Goal: Transaction & Acquisition: Purchase product/service

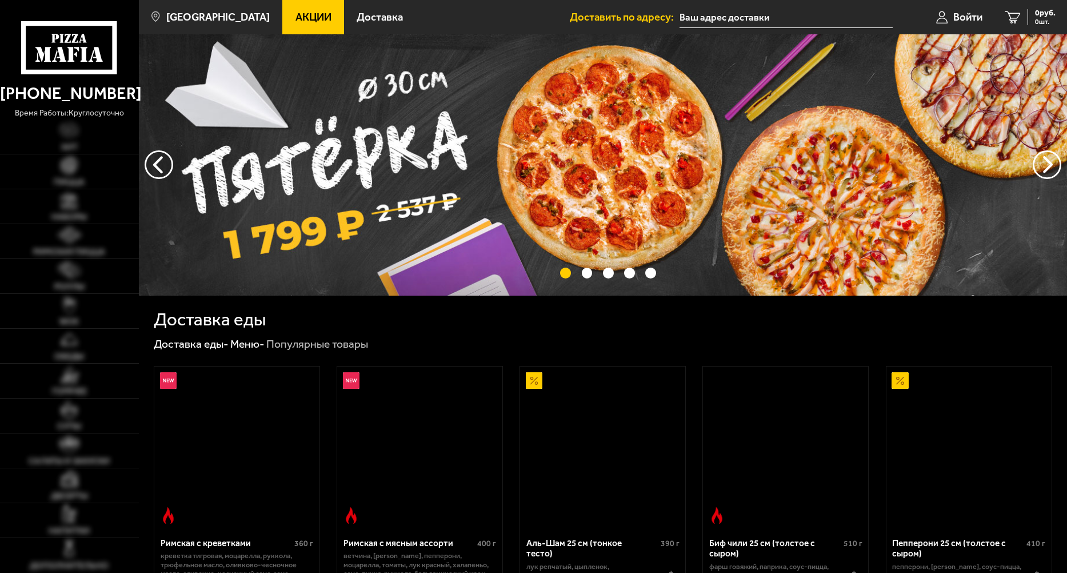
type input "[STREET_ADDRESS]"
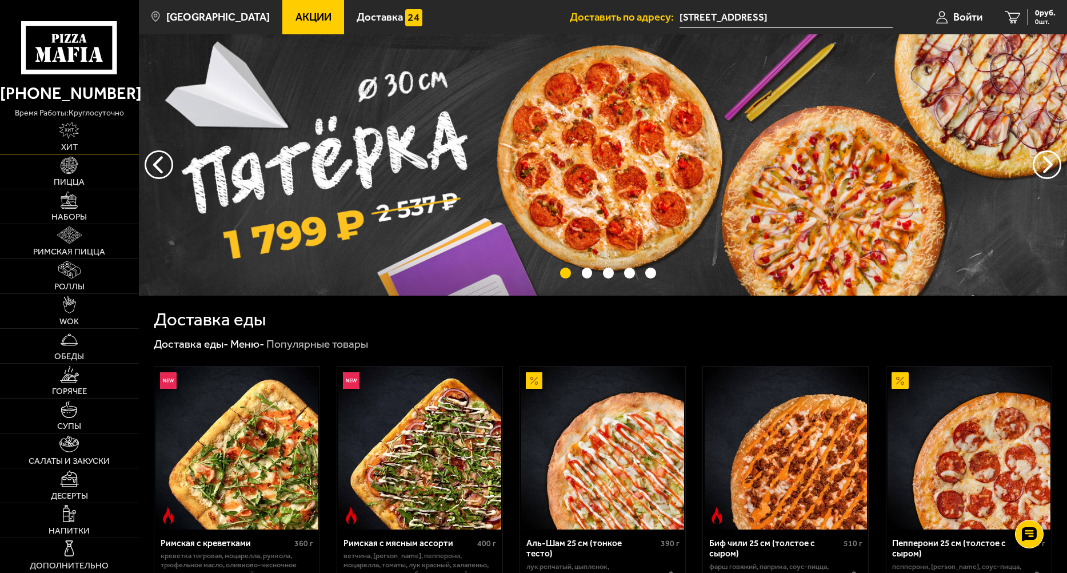
click at [72, 139] on link "Хит" at bounding box center [69, 136] width 139 height 34
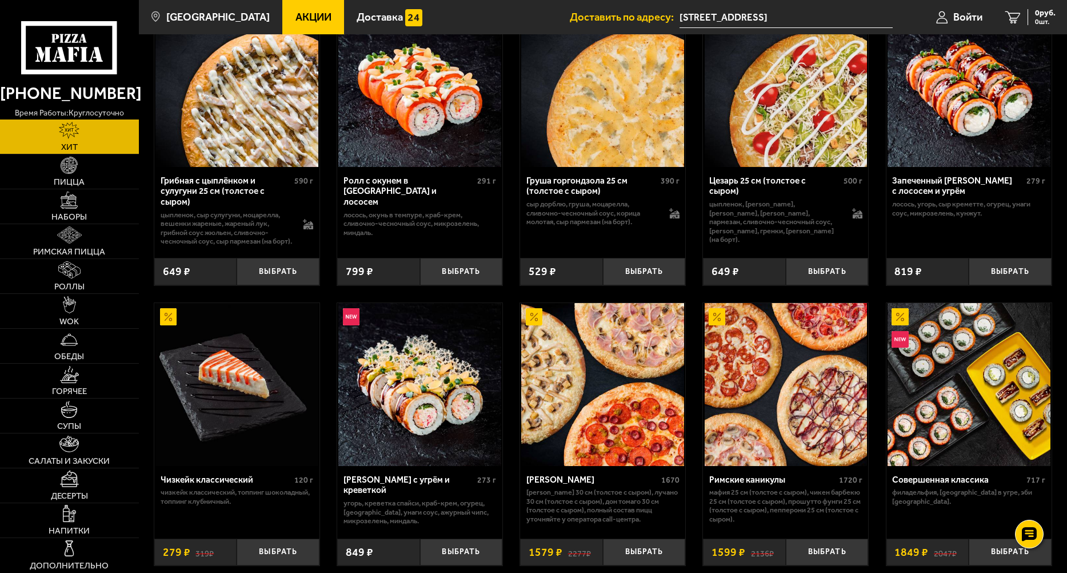
scroll to position [381, 0]
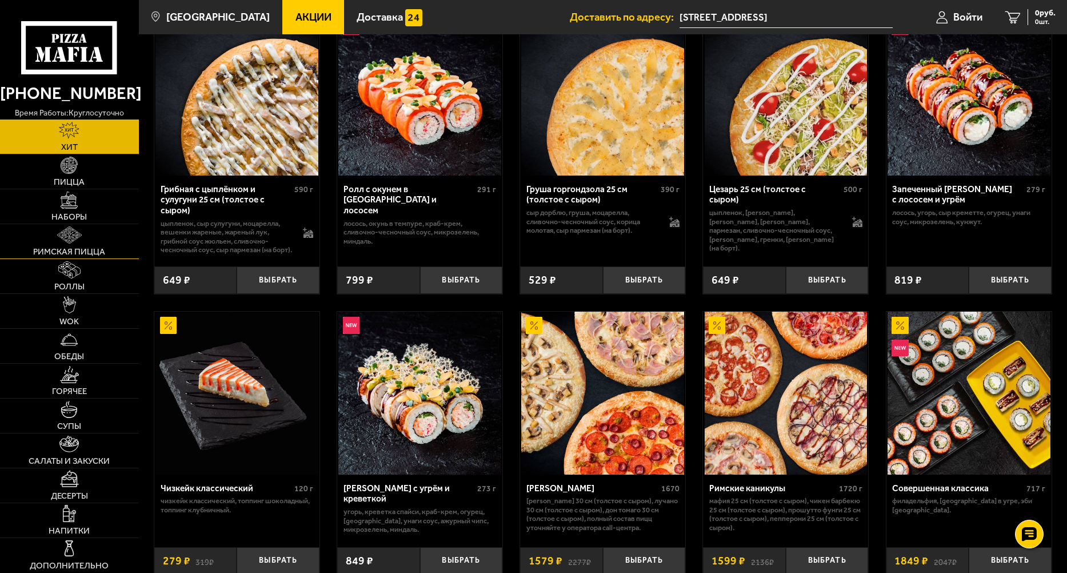
click at [81, 249] on span "Римская пицца" at bounding box center [69, 252] width 72 height 9
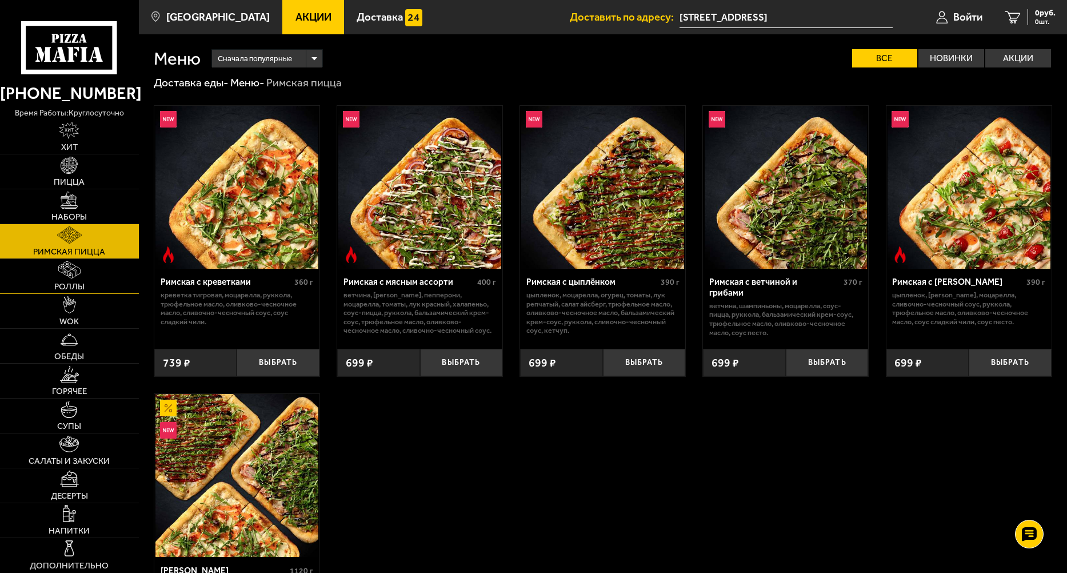
click at [75, 280] on link "Роллы" at bounding box center [69, 276] width 139 height 34
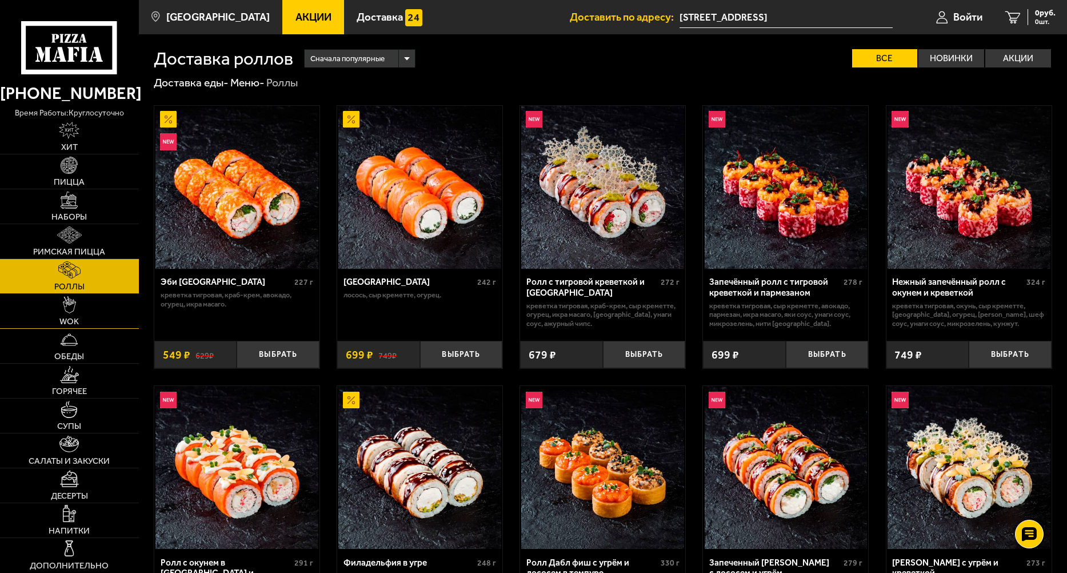
click at [69, 313] on img at bounding box center [70, 304] width 14 height 17
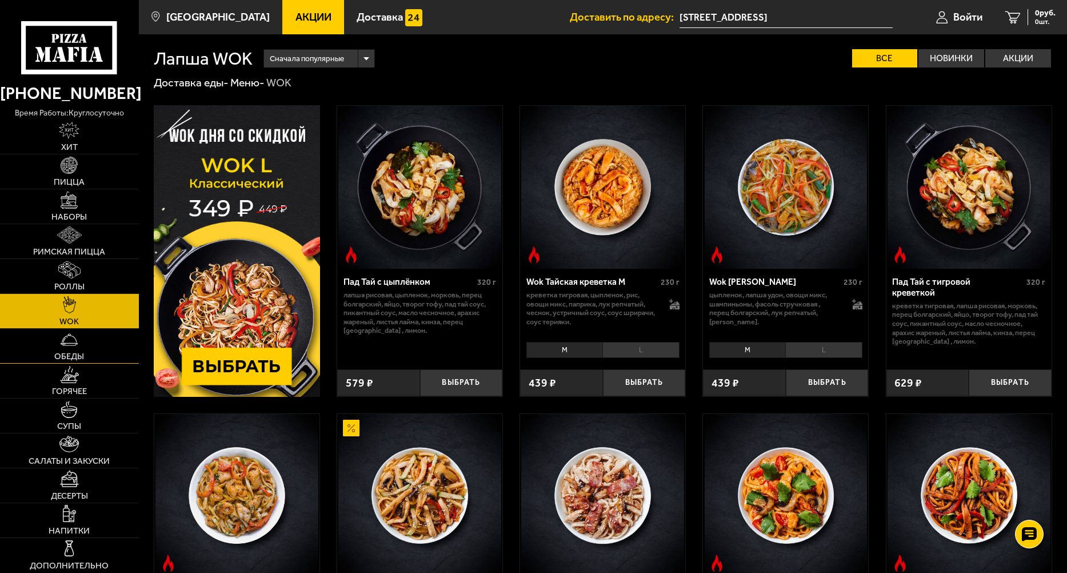
click at [77, 348] on link "Обеды" at bounding box center [69, 346] width 139 height 34
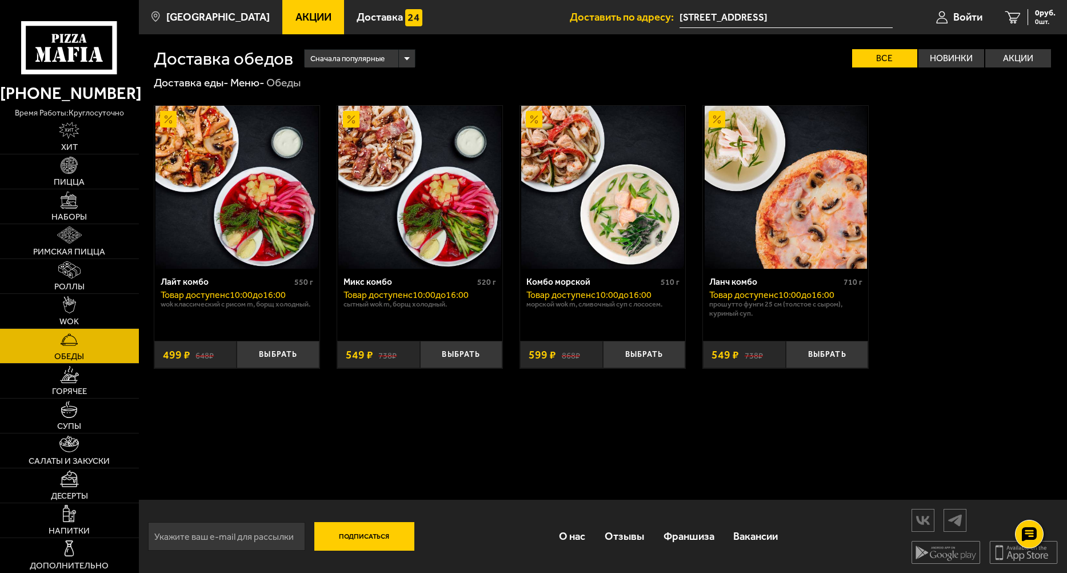
scroll to position [1, 0]
click at [89, 378] on link "Горячее" at bounding box center [69, 381] width 139 height 34
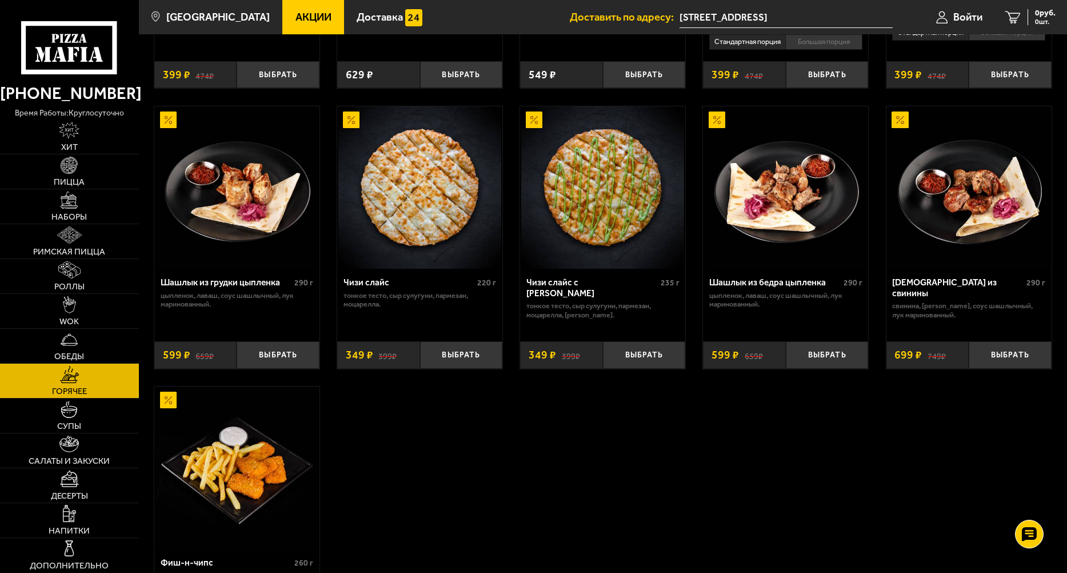
scroll to position [667, 0]
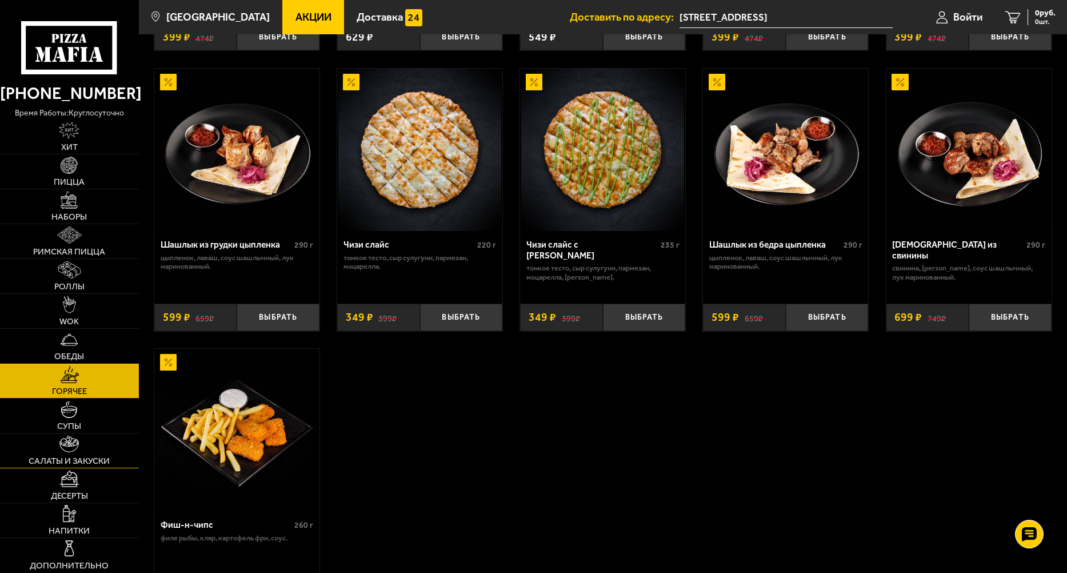
click at [88, 452] on link "Салаты и закуски" at bounding box center [69, 450] width 139 height 34
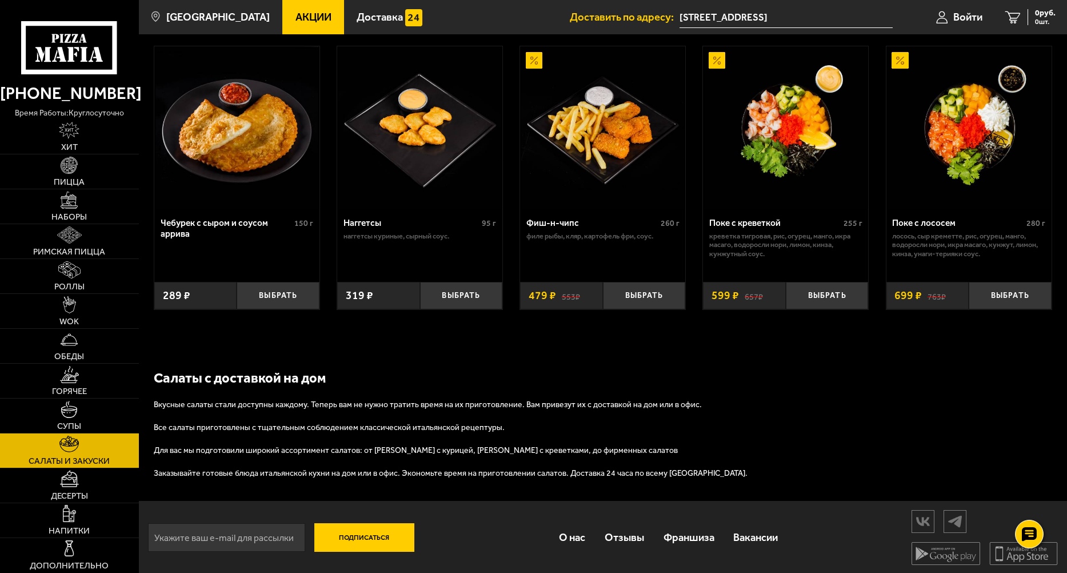
scroll to position [688, 0]
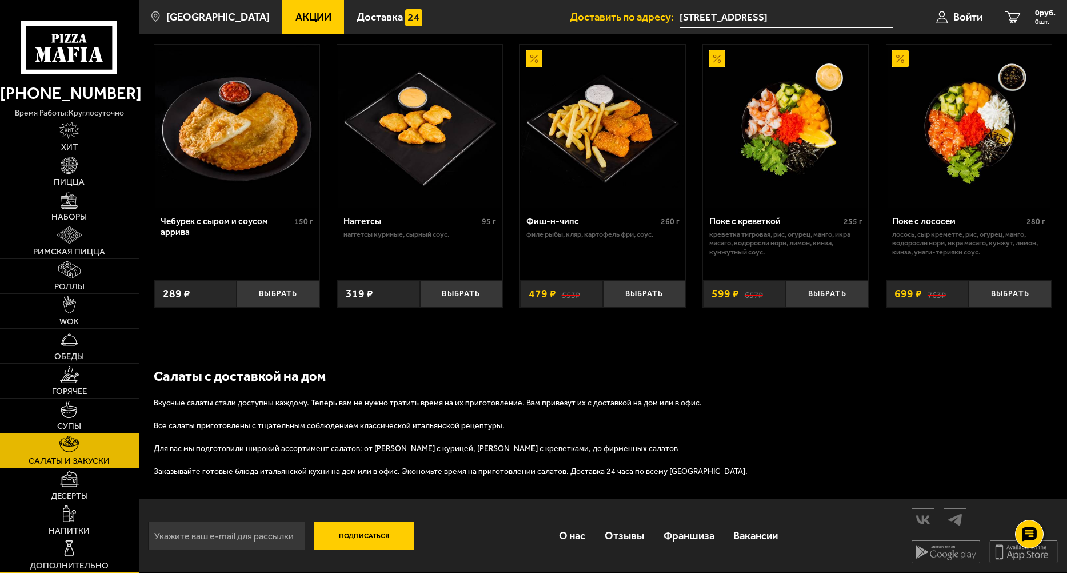
click at [89, 550] on link "Дополнительно" at bounding box center [69, 555] width 139 height 34
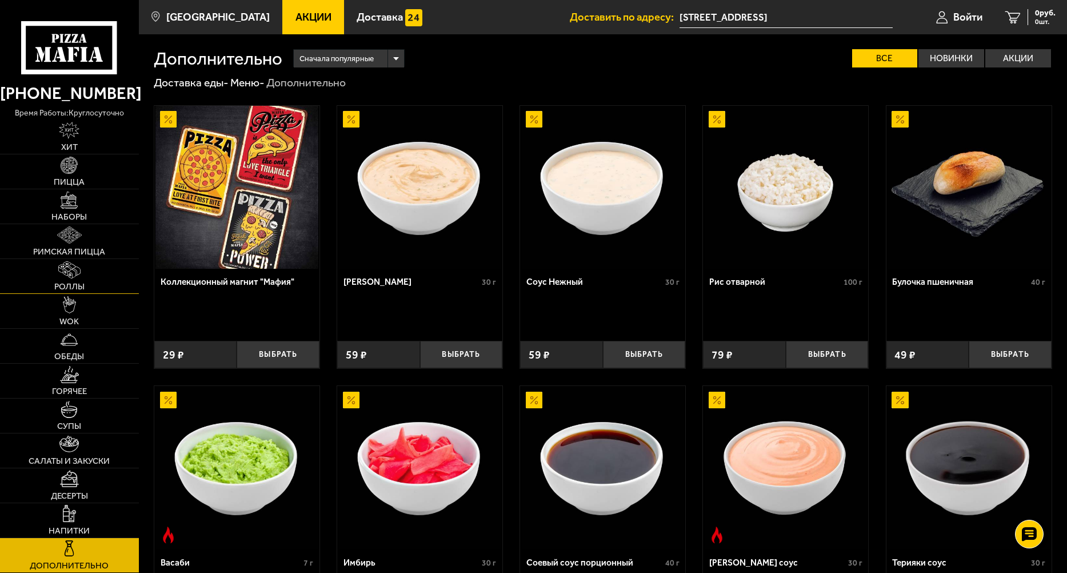
click at [66, 280] on link "Роллы" at bounding box center [69, 276] width 139 height 34
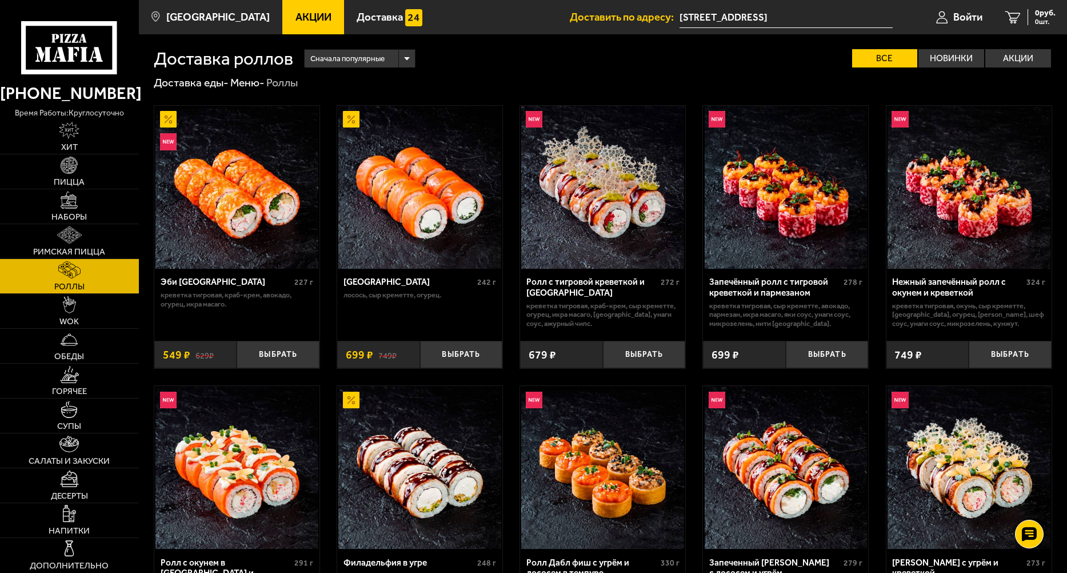
click at [197, 253] on img at bounding box center [236, 187] width 163 height 163
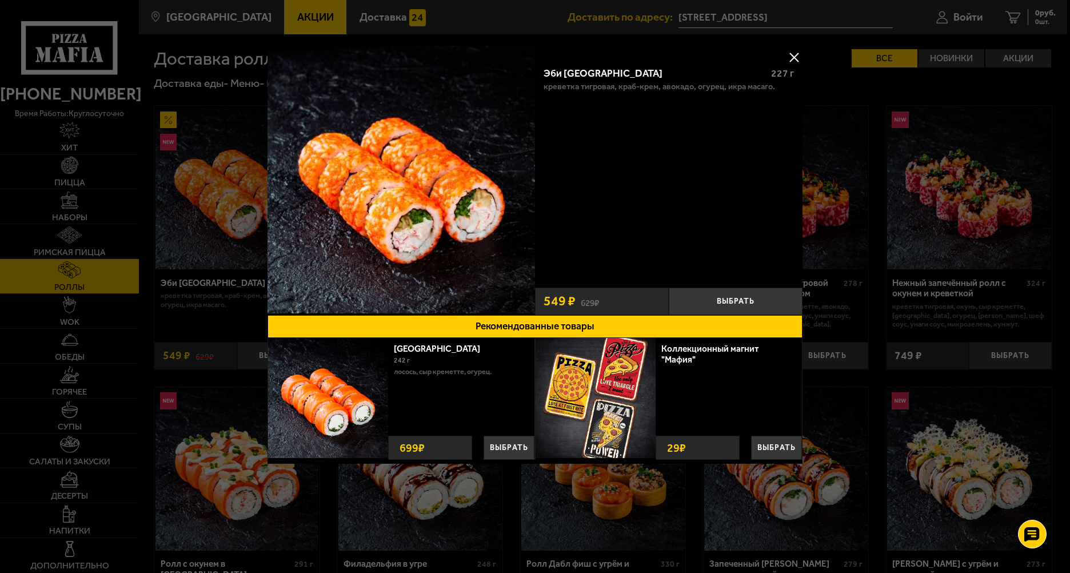
click at [797, 55] on button at bounding box center [793, 57] width 17 height 17
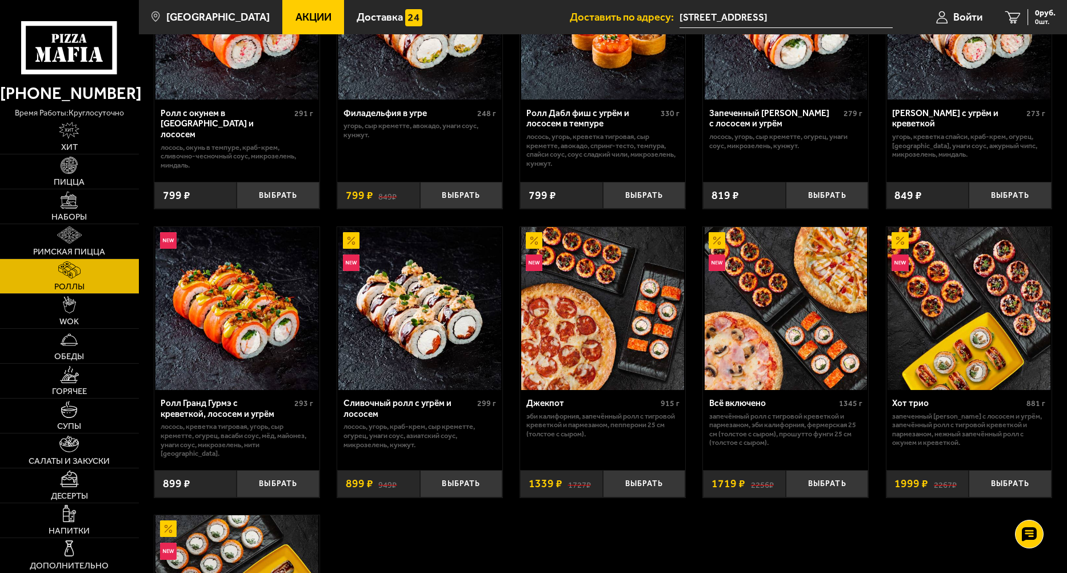
scroll to position [476, 0]
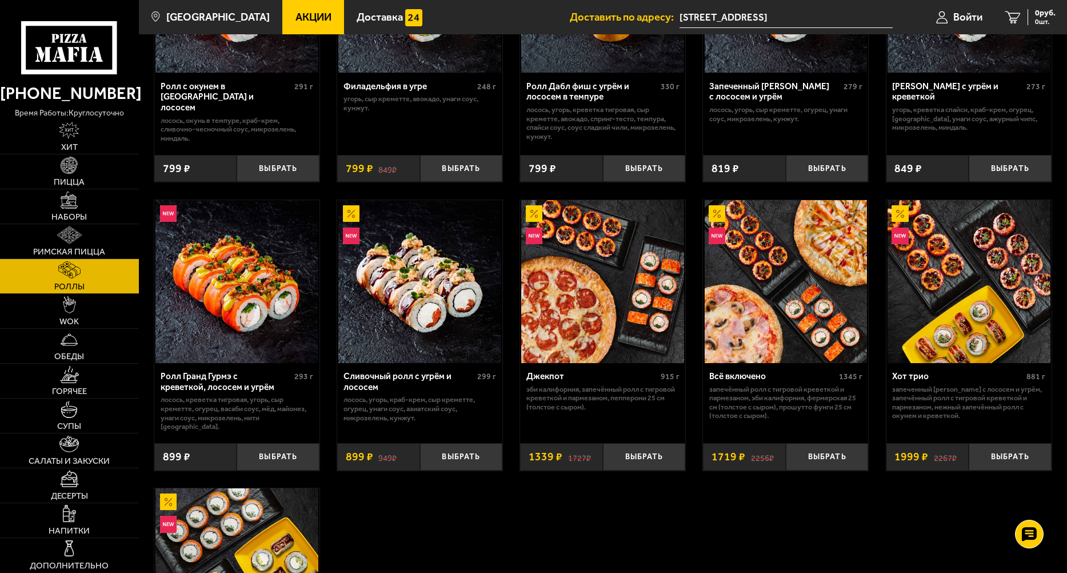
click at [603, 362] on img at bounding box center [602, 281] width 163 height 163
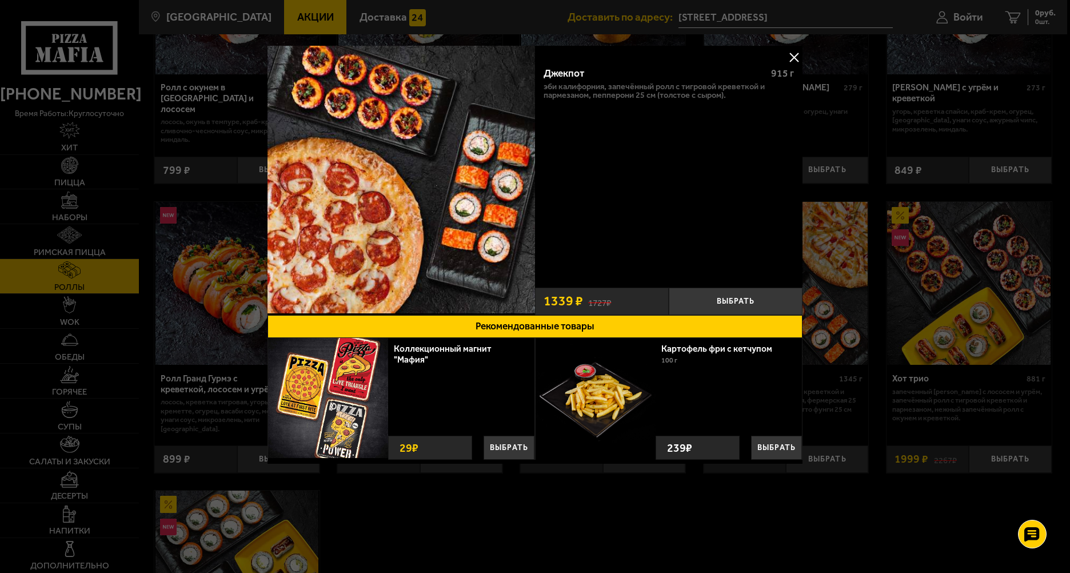
click at [797, 59] on button at bounding box center [793, 57] width 17 height 17
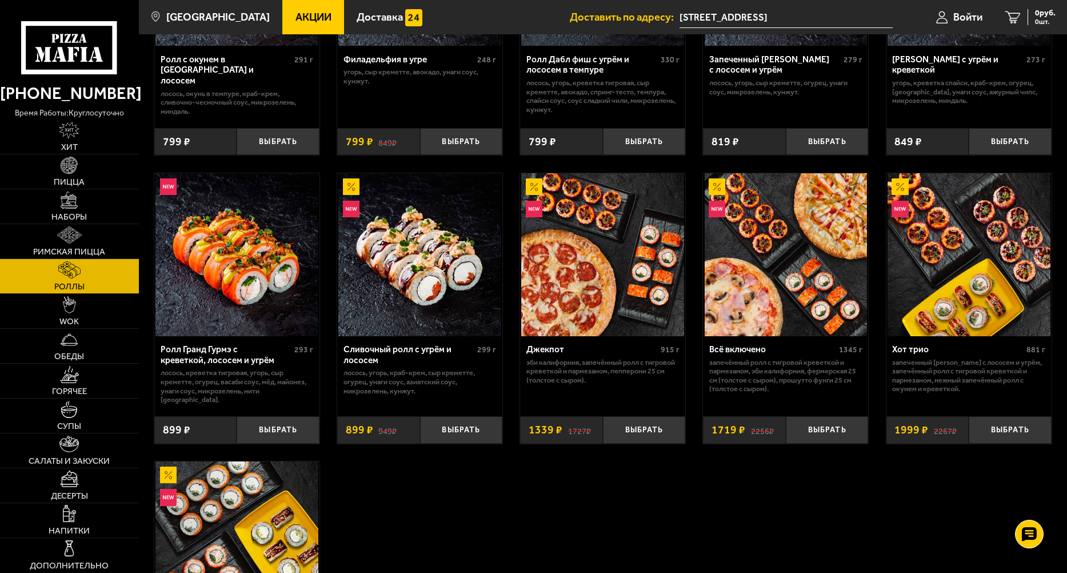
scroll to position [476, 0]
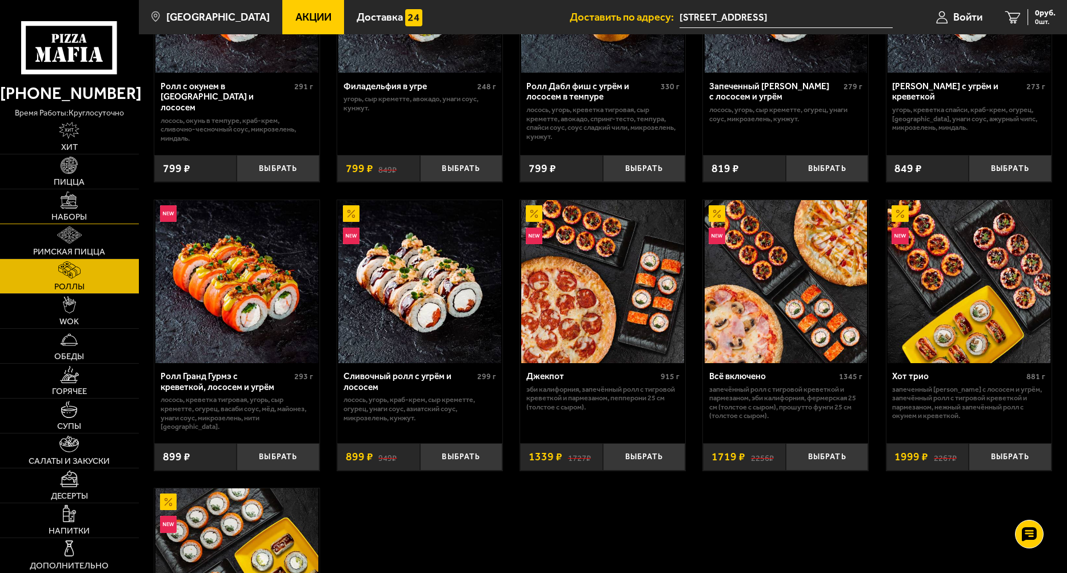
click at [78, 209] on link "Наборы" at bounding box center [69, 206] width 139 height 34
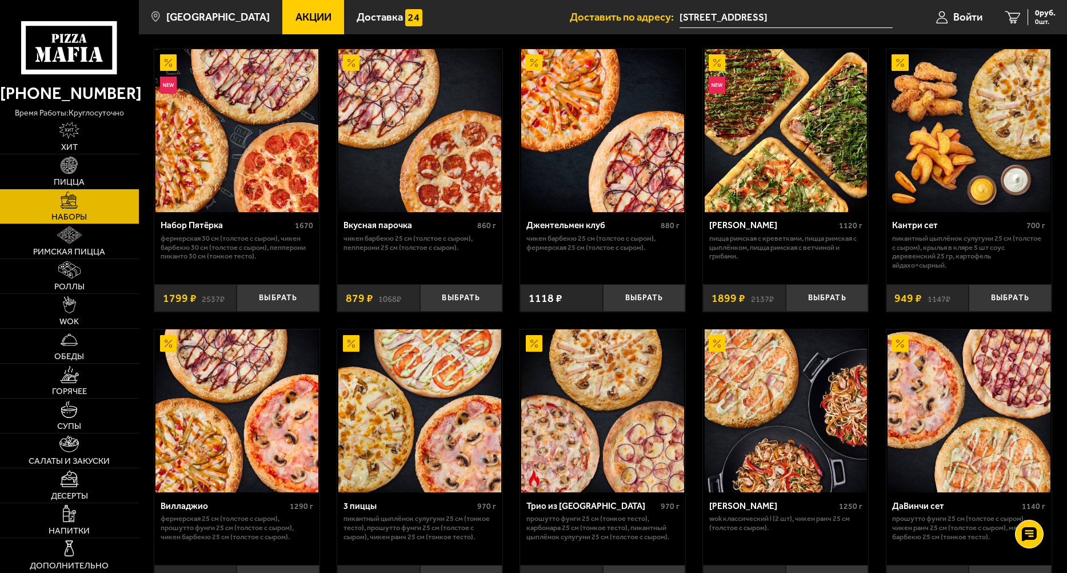
scroll to position [95, 0]
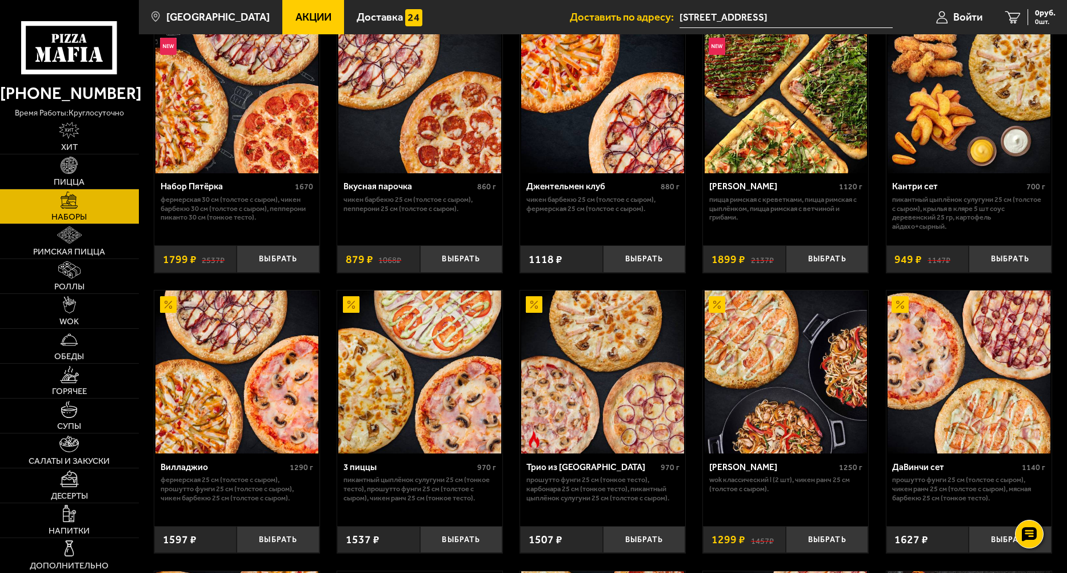
click at [779, 418] on img at bounding box center [786, 371] width 163 height 163
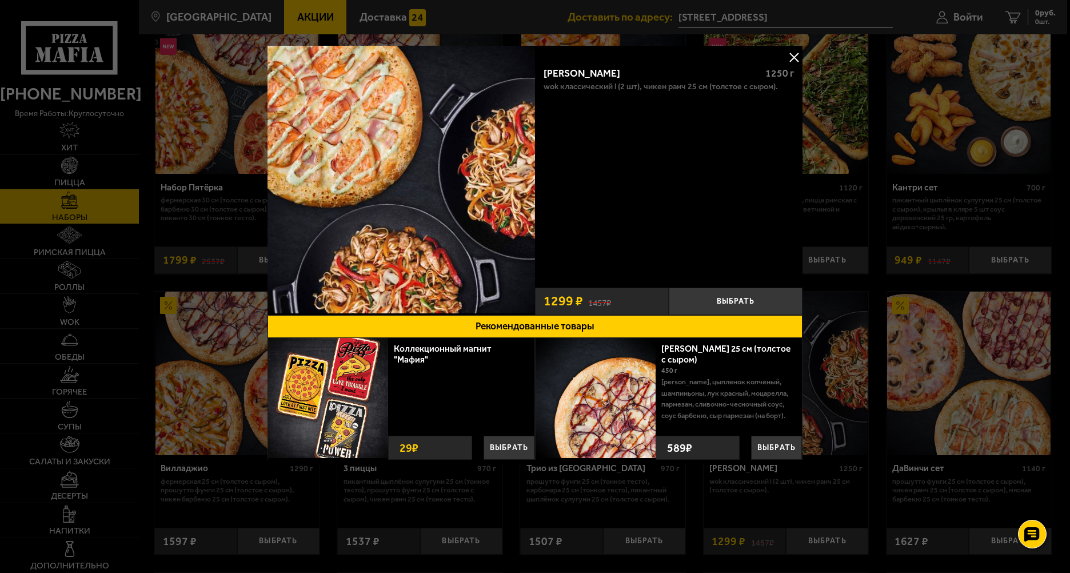
click at [795, 56] on button at bounding box center [793, 57] width 17 height 17
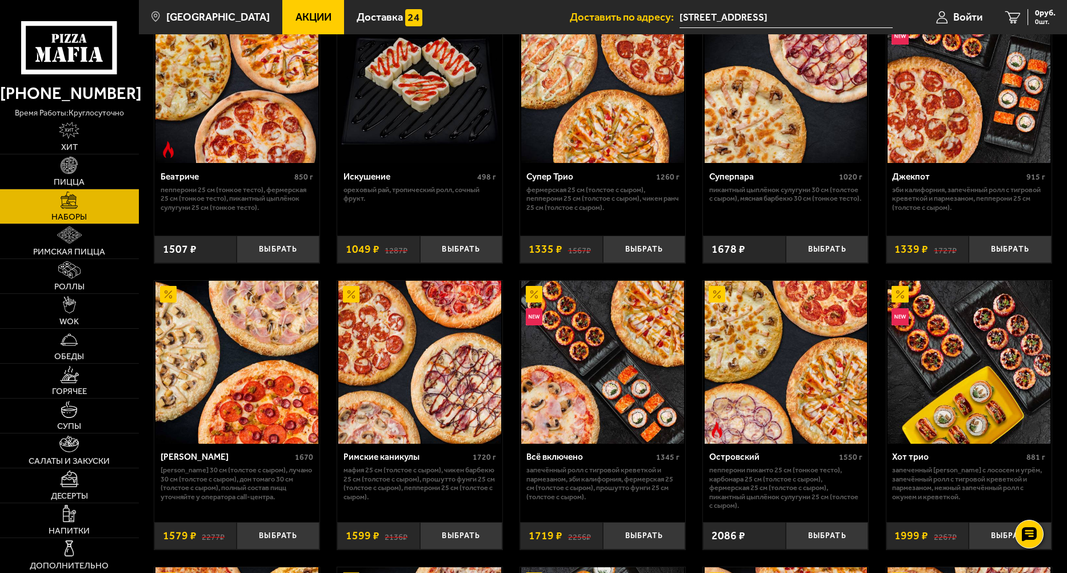
scroll to position [705, 0]
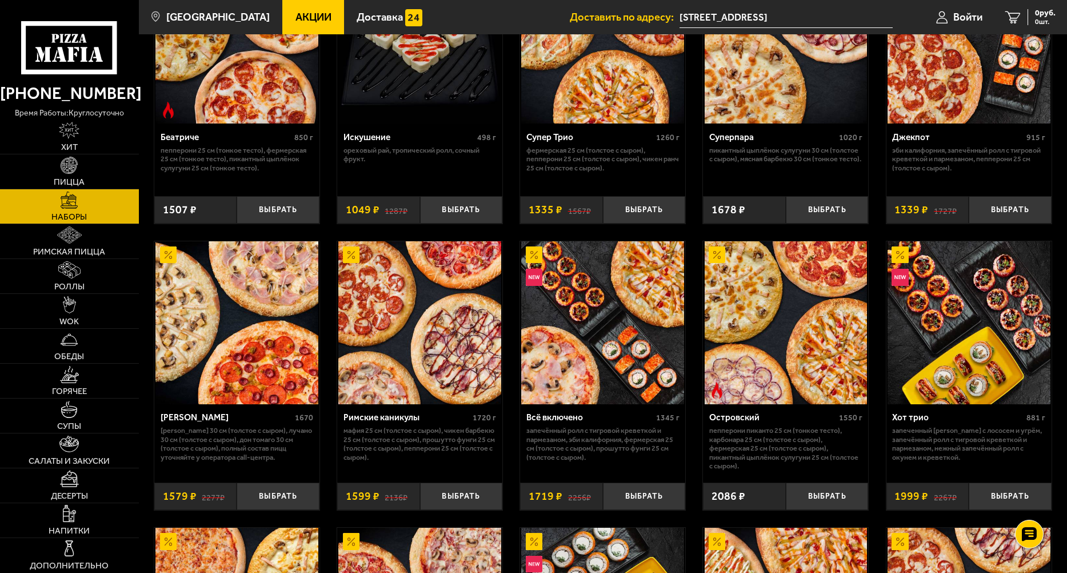
click at [237, 344] on img at bounding box center [236, 322] width 163 height 163
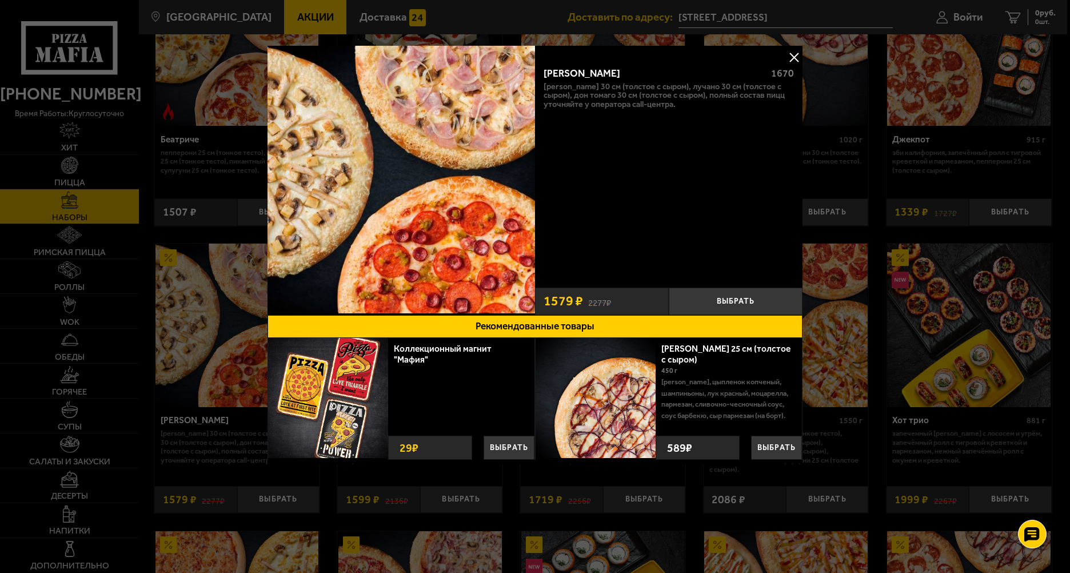
click at [795, 58] on button at bounding box center [793, 57] width 17 height 17
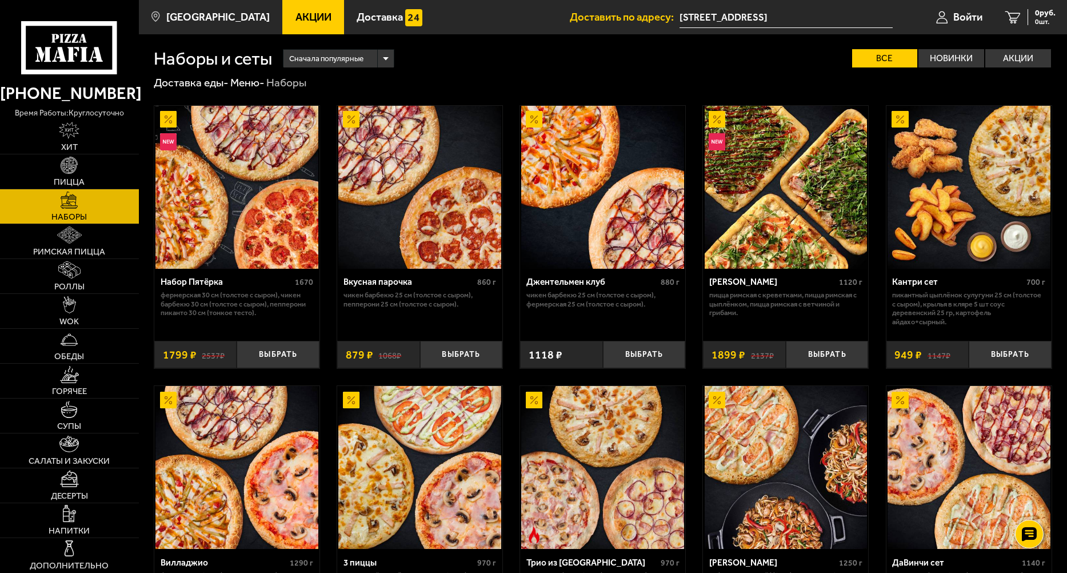
click at [966, 225] on img at bounding box center [969, 187] width 163 height 163
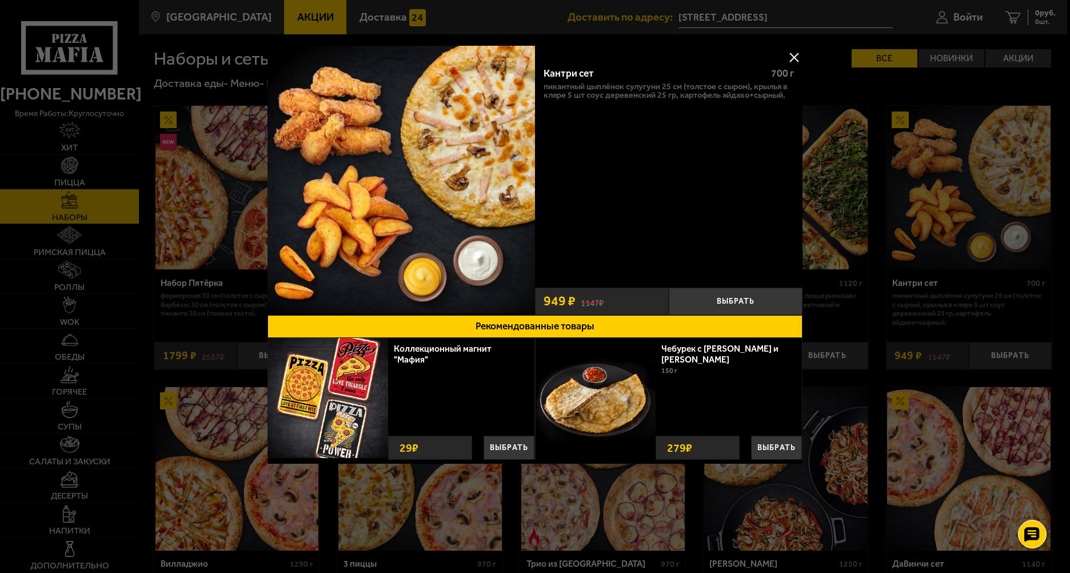
click at [795, 58] on button at bounding box center [793, 57] width 17 height 17
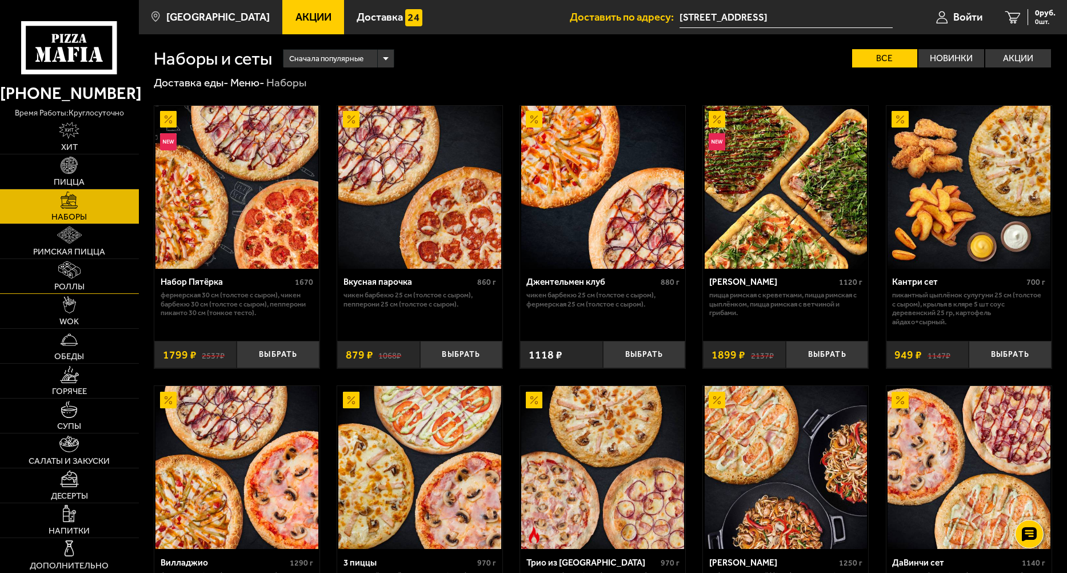
click at [69, 277] on img at bounding box center [69, 269] width 22 height 17
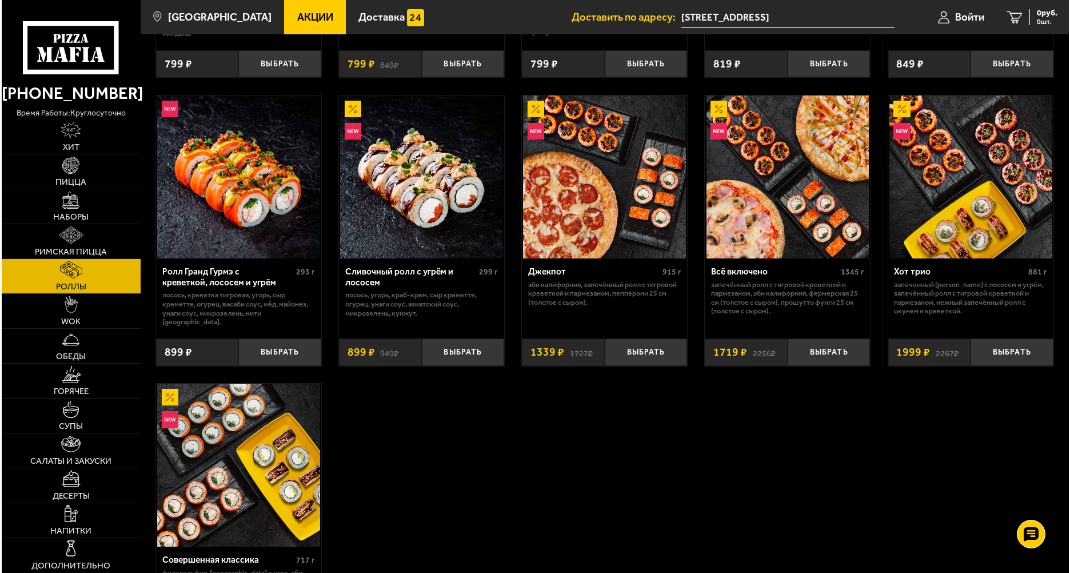
scroll to position [667, 0]
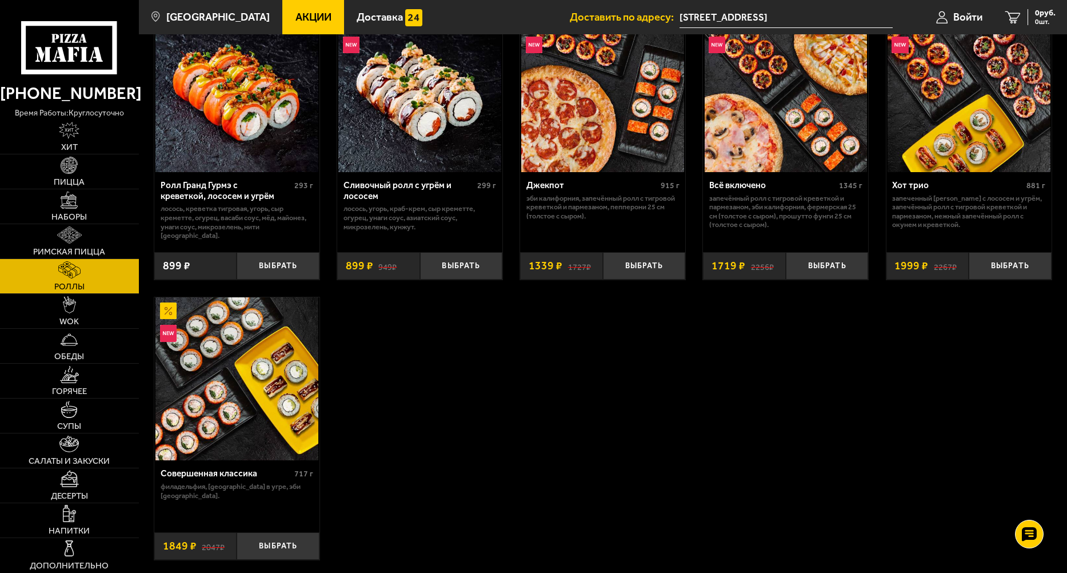
click at [583, 181] on div "Джекпот" at bounding box center [591, 185] width 131 height 11
